Goal: Task Accomplishment & Management: Manage account settings

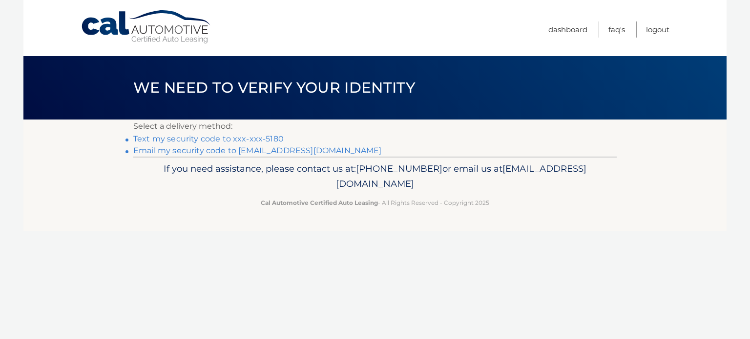
click at [154, 143] on link "Text my security code to xxx-xxx-5180" at bounding box center [208, 138] width 150 height 9
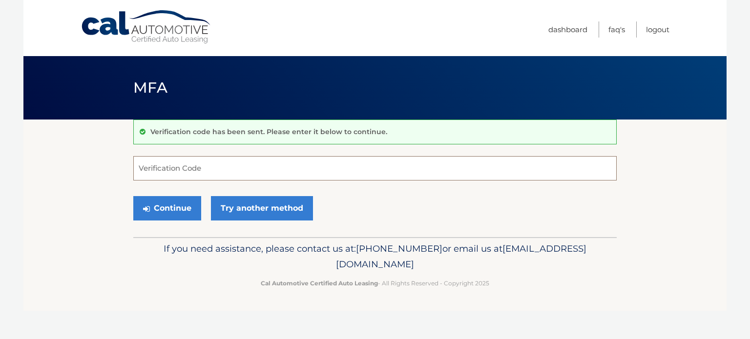
click at [202, 170] on input "Verification Code" at bounding box center [374, 168] width 483 height 24
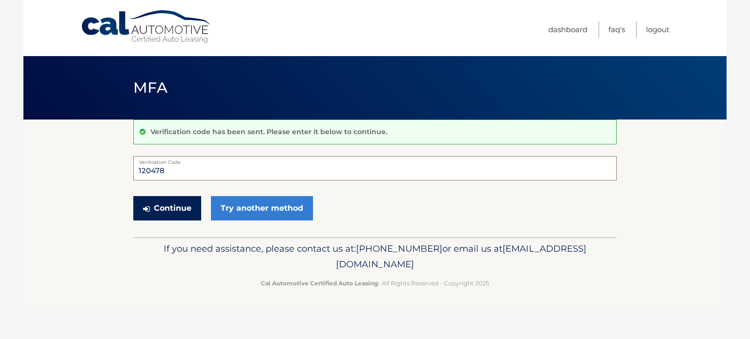
type input "120478"
click at [181, 203] on button "Continue" at bounding box center [167, 208] width 68 height 24
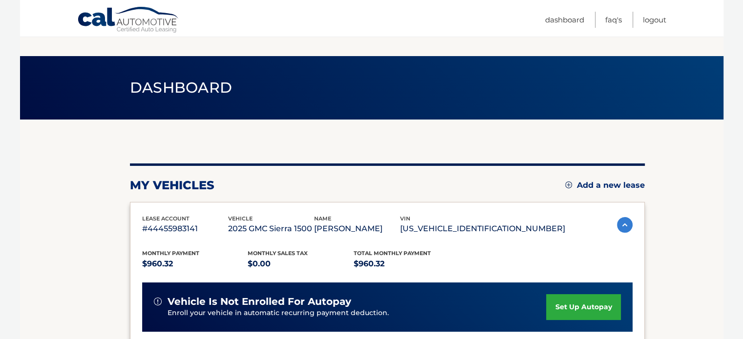
scroll to position [195, 0]
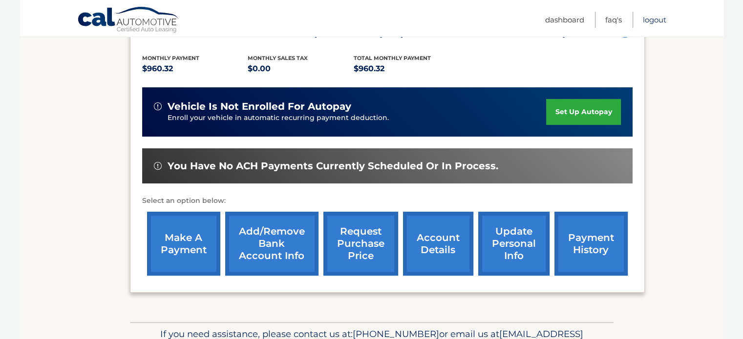
click at [651, 15] on link "Logout" at bounding box center [654, 20] width 23 height 16
